Goal: Complete application form

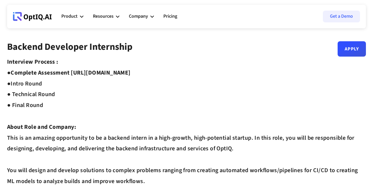
click at [353, 54] on link "Apply" at bounding box center [352, 48] width 28 height 15
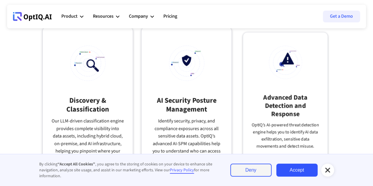
scroll to position [359, 0]
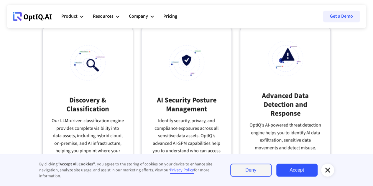
click at [300, 171] on link "Accept" at bounding box center [296, 170] width 41 height 13
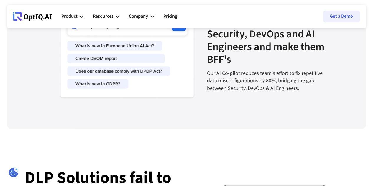
scroll to position [1019, 0]
